Goal: Information Seeking & Learning: Check status

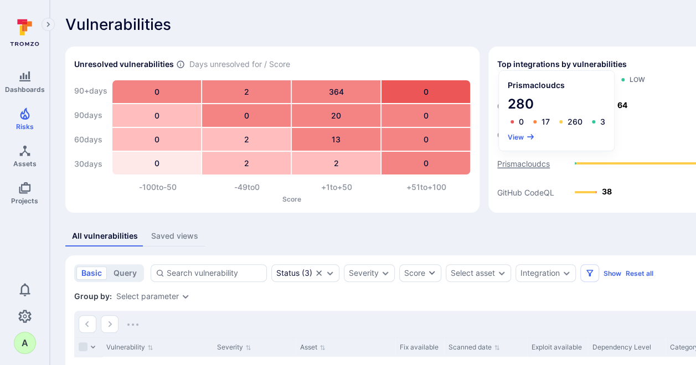
click at [524, 166] on text "Prismacloudcs" at bounding box center [523, 163] width 53 height 9
click at [515, 138] on button "View" at bounding box center [521, 137] width 27 height 8
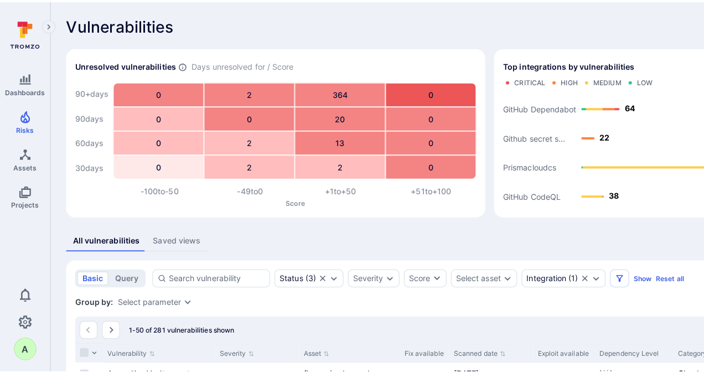
scroll to position [69, 0]
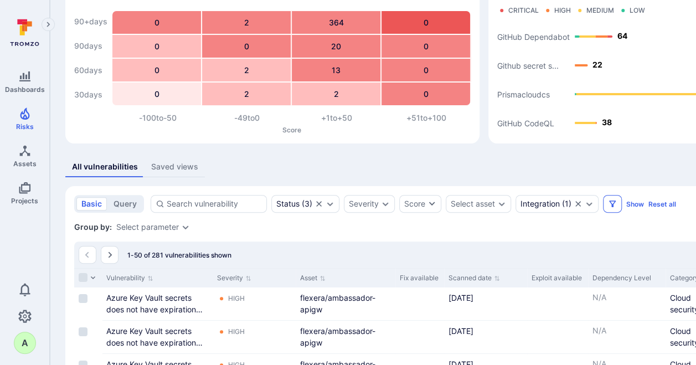
click at [608, 204] on icon "Filters" at bounding box center [612, 203] width 9 height 9
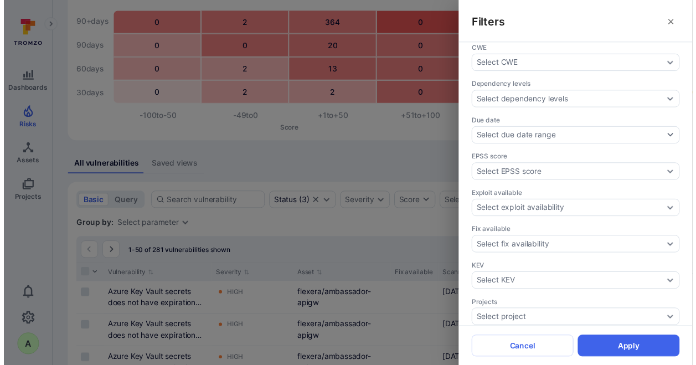
scroll to position [235, 0]
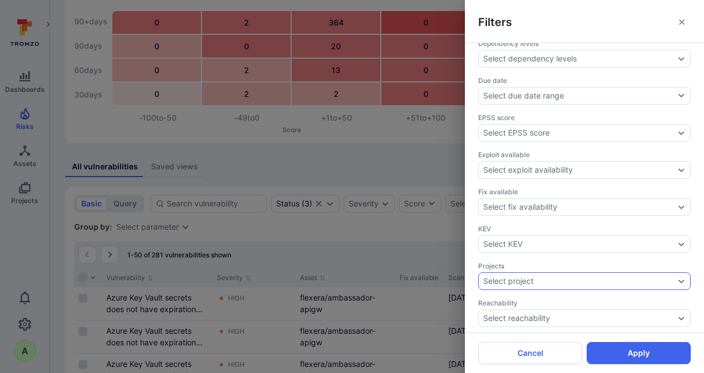
click at [677, 277] on icon "Expand dropdown" at bounding box center [681, 281] width 9 height 9
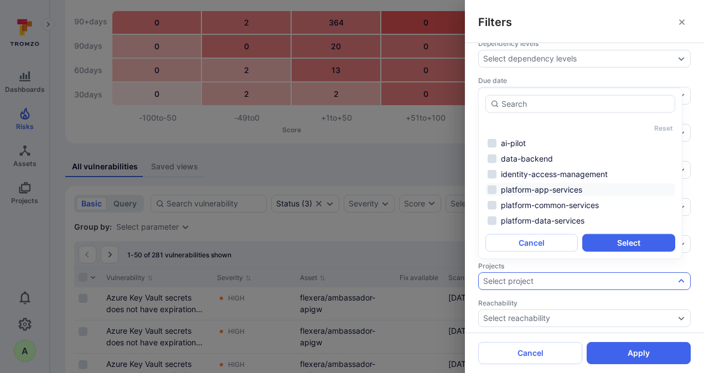
click at [546, 192] on li "platform-app-services" at bounding box center [581, 189] width 190 height 13
click at [548, 218] on li "platform-data-services" at bounding box center [581, 220] width 190 height 13
click at [616, 244] on button "Select" at bounding box center [628, 243] width 92 height 18
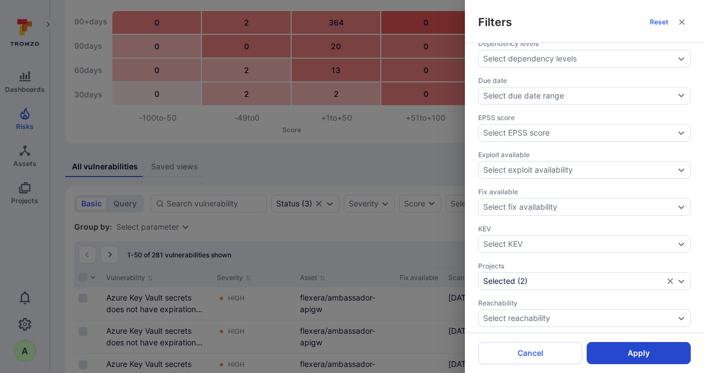
click at [652, 352] on button "Apply" at bounding box center [639, 353] width 104 height 22
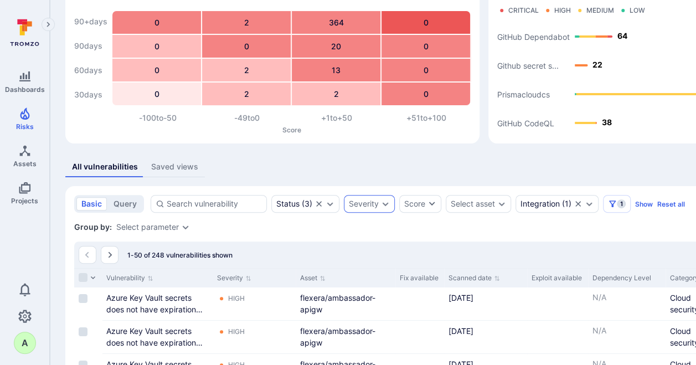
click at [381, 200] on icon "Expand dropdown" at bounding box center [385, 203] width 9 height 9
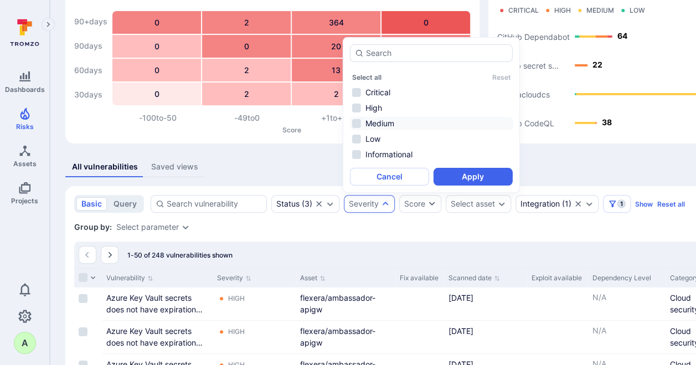
click at [379, 124] on li "Medium" at bounding box center [431, 123] width 163 height 13
click at [463, 171] on button "Apply" at bounding box center [473, 177] width 79 height 18
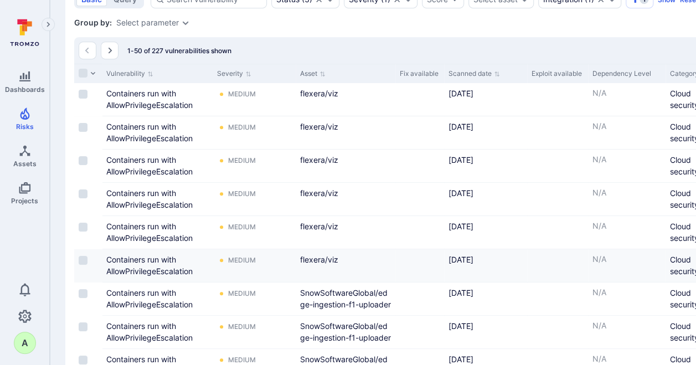
scroll to position [291, 0]
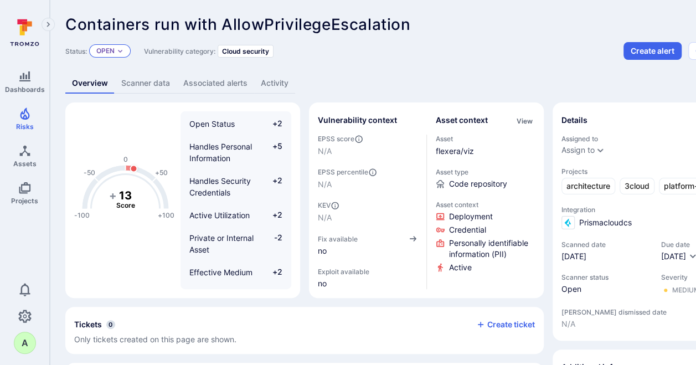
click at [123, 51] on icon "Expand dropdown" at bounding box center [120, 51] width 7 height 7
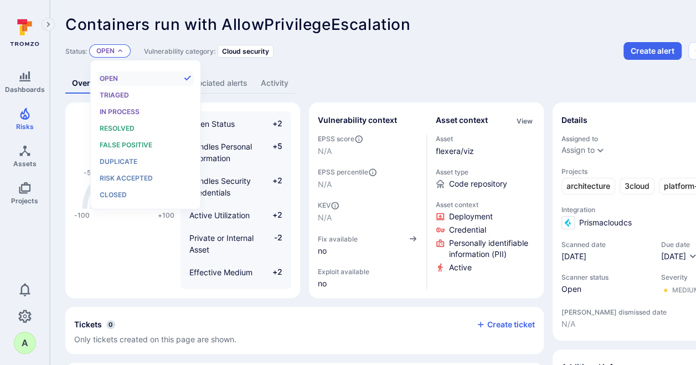
scroll to position [9, 0]
click at [115, 127] on span "Resolved" at bounding box center [117, 128] width 35 height 8
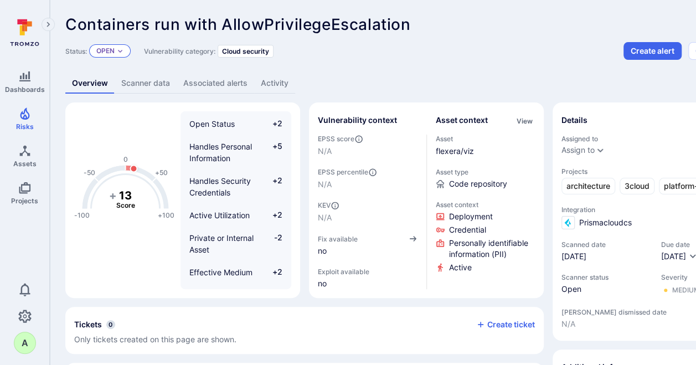
click at [125, 51] on div "Open" at bounding box center [110, 50] width 42 height 13
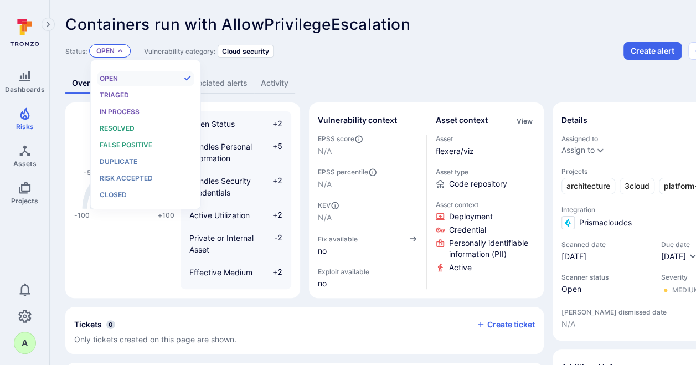
scroll to position [9, 0]
click at [118, 129] on span "Resolved" at bounding box center [117, 128] width 35 height 8
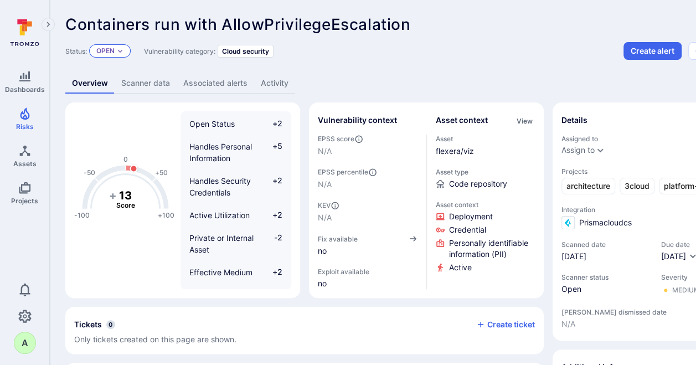
click at [120, 50] on icon "Expand dropdown" at bounding box center [120, 51] width 7 height 7
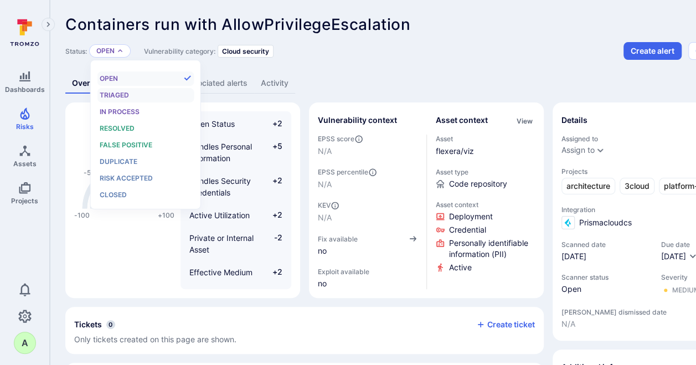
scroll to position [9, 0]
click at [118, 128] on span "Resolved" at bounding box center [117, 128] width 35 height 8
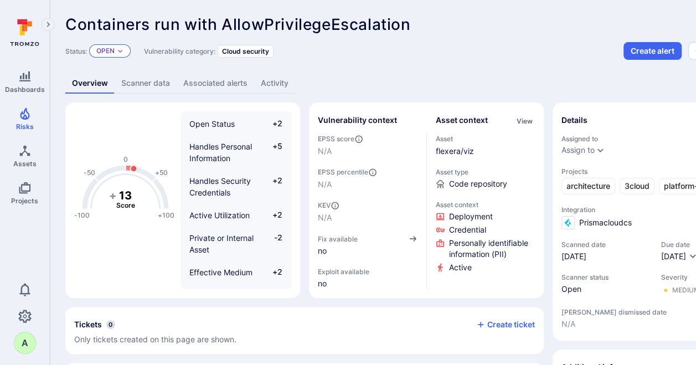
click at [113, 53] on p "Open" at bounding box center [105, 51] width 18 height 9
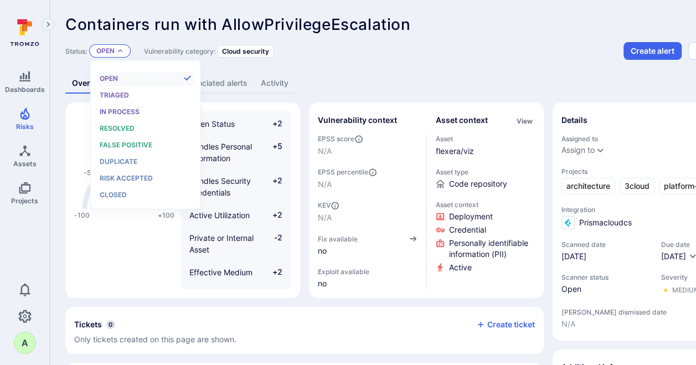
scroll to position [9, 0]
click at [121, 123] on div "Resolved" at bounding box center [145, 128] width 91 height 12
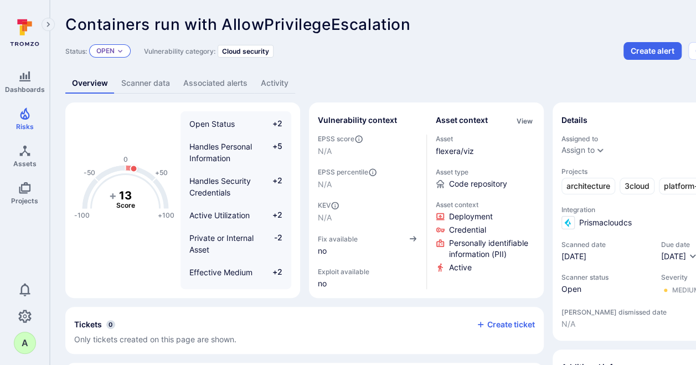
click at [111, 51] on p "Open" at bounding box center [105, 51] width 18 height 9
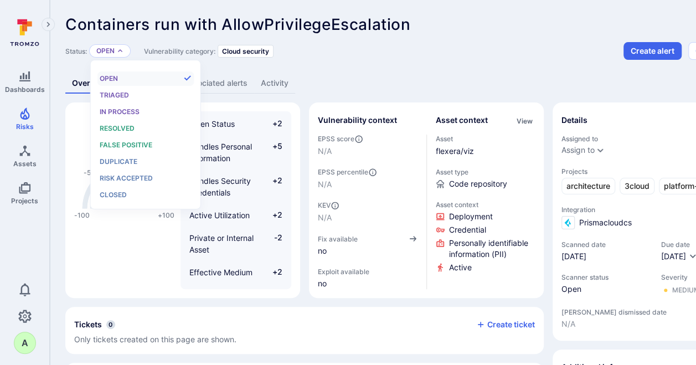
scroll to position [9, 0]
click at [117, 127] on span "Resolved" at bounding box center [117, 128] width 35 height 8
